Goal: Information Seeking & Learning: Learn about a topic

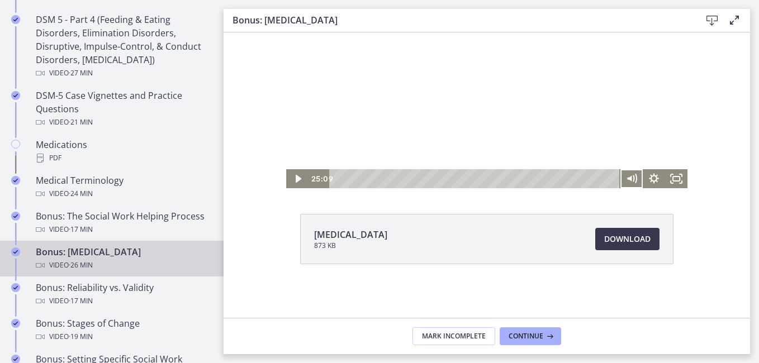
click at [620, 169] on button "Mute" at bounding box center [631, 178] width 22 height 19
click at [620, 169] on button "Unmute" at bounding box center [631, 178] width 22 height 19
click at [620, 169] on button "Mute" at bounding box center [631, 178] width 22 height 19
click at [620, 169] on button "Unmute" at bounding box center [631, 178] width 22 height 19
click at [620, 169] on button "Mute" at bounding box center [631, 178] width 22 height 19
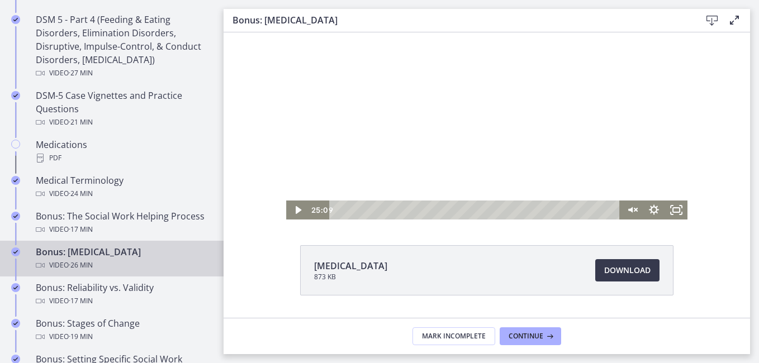
scroll to position [40, 0]
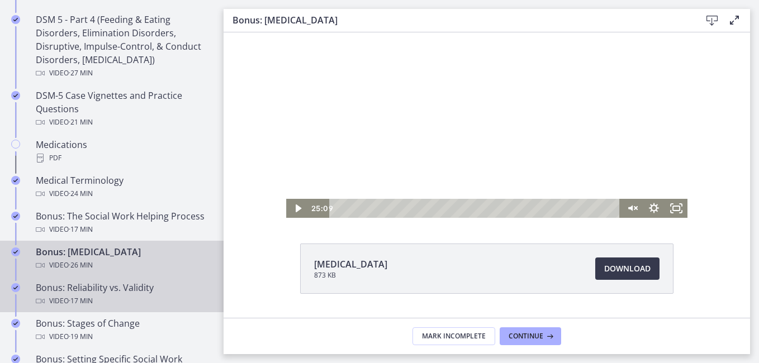
click at [73, 298] on span "· 17 min" at bounding box center [81, 300] width 24 height 13
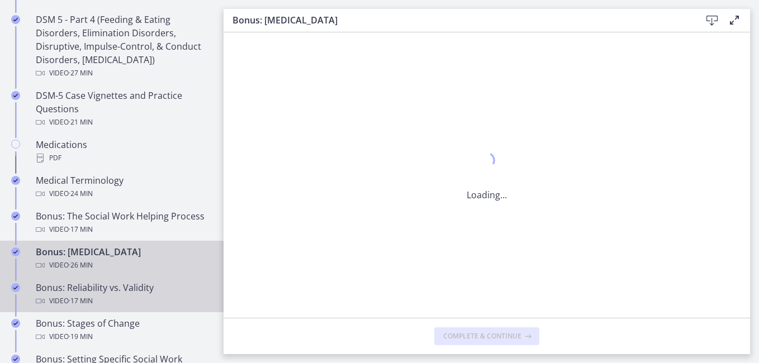
scroll to position [0, 0]
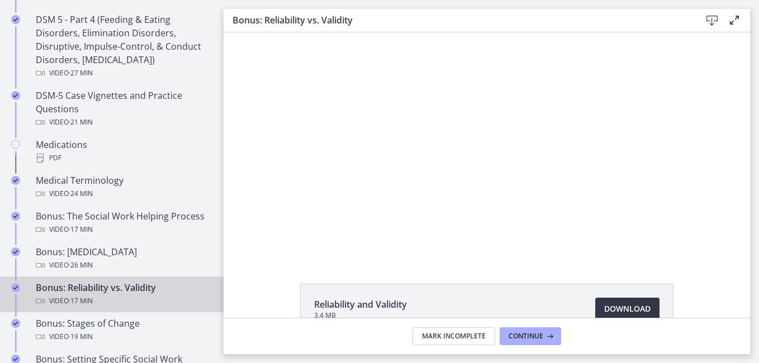
click at [626, 305] on span "Download Opens in a new window" at bounding box center [627, 308] width 46 height 13
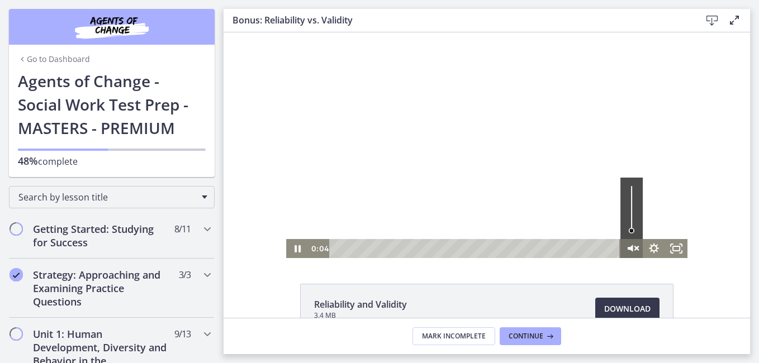
click at [627, 251] on icon "Unmute" at bounding box center [631, 248] width 27 height 23
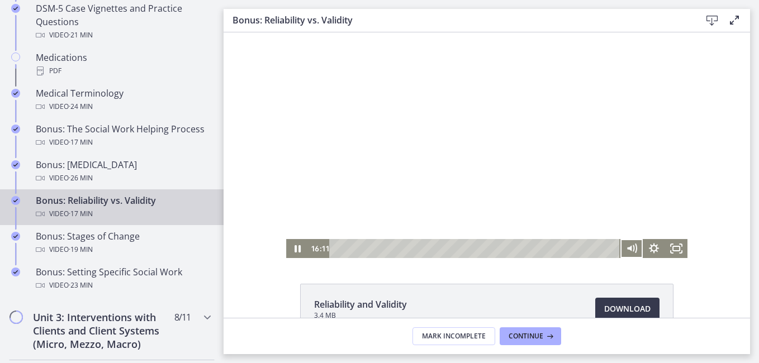
scroll to position [815, 0]
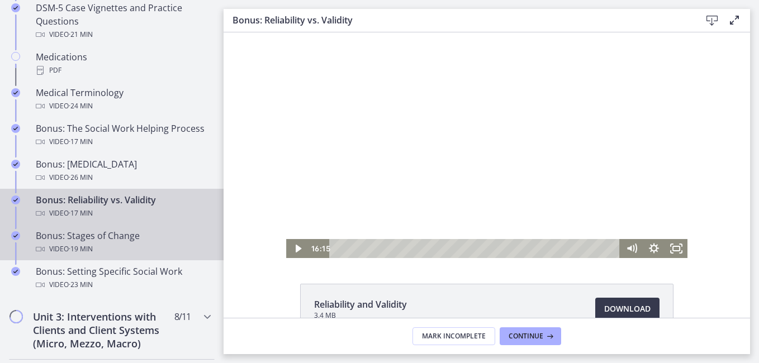
click at [154, 245] on div "Video · 19 min" at bounding box center [123, 248] width 174 height 13
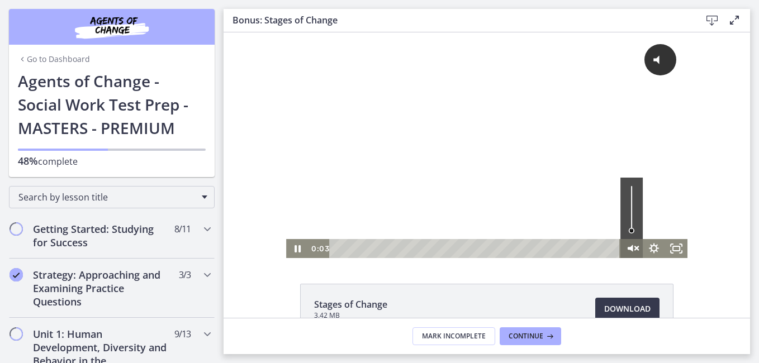
click at [628, 249] on icon "Unmute" at bounding box center [630, 248] width 6 height 7
click at [620, 239] on button "Mute" at bounding box center [631, 248] width 22 height 19
click at [626, 247] on icon "Unmute" at bounding box center [631, 248] width 27 height 23
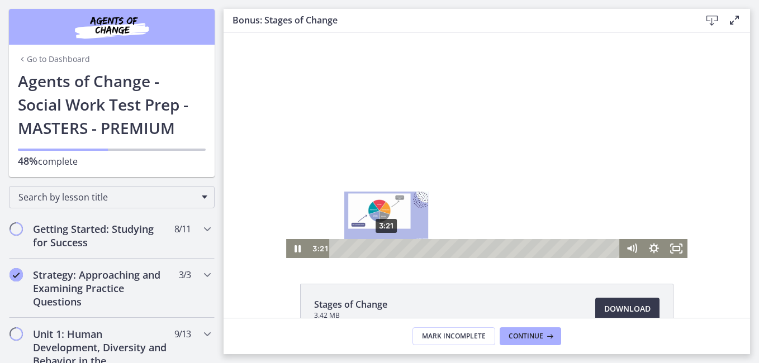
click at [382, 248] on div "3:21" at bounding box center [476, 248] width 277 height 19
click at [376, 248] on div "2:58" at bounding box center [476, 248] width 277 height 19
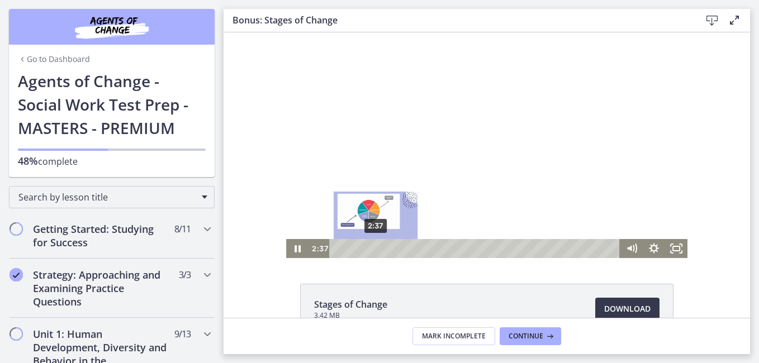
click at [371, 248] on div "2:37" at bounding box center [476, 248] width 277 height 19
click at [368, 248] on div "2:21" at bounding box center [476, 248] width 277 height 19
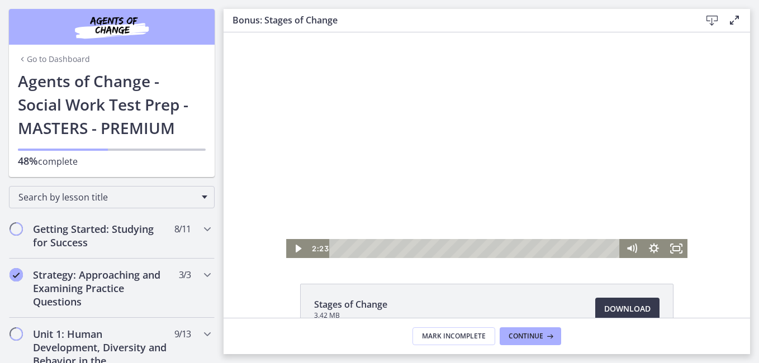
click at [474, 103] on div at bounding box center [486, 145] width 401 height 226
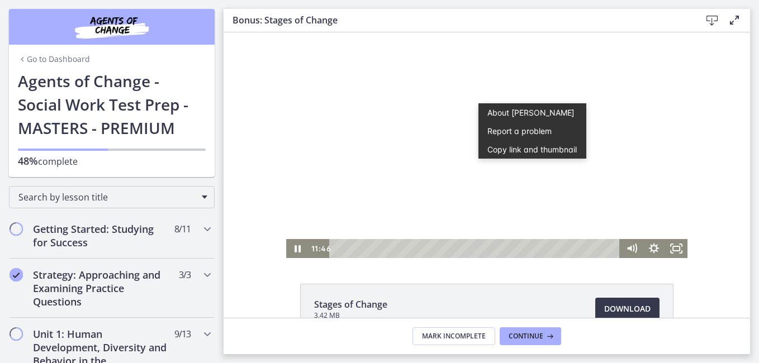
click at [439, 154] on div at bounding box center [486, 145] width 401 height 226
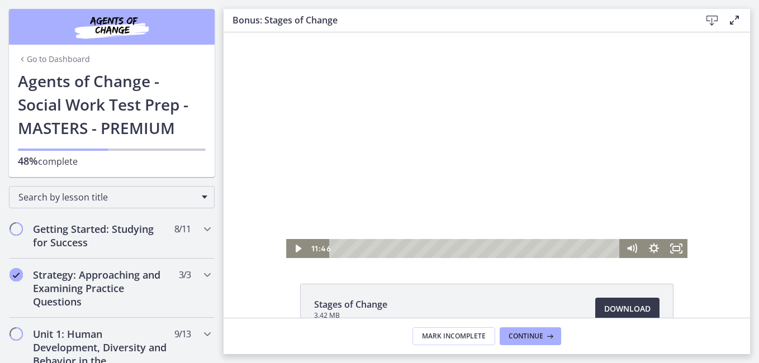
click at [483, 139] on div at bounding box center [486, 145] width 401 height 226
click at [458, 115] on div at bounding box center [486, 145] width 401 height 226
click at [286, 32] on button "Pause: cls569grkbac72sj77a0.mp4" at bounding box center [286, 32] width 1 height 1
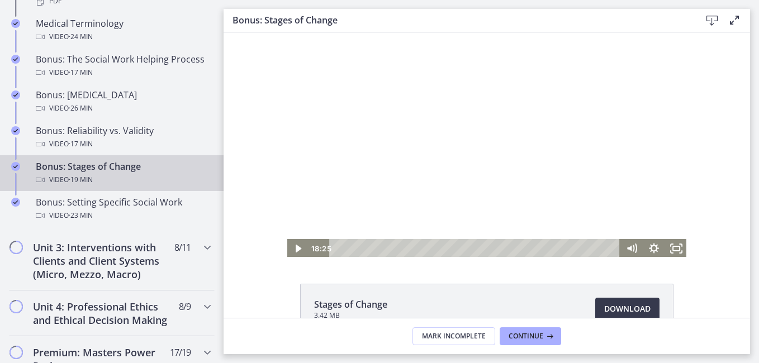
scroll to position [884, 0]
